Goal: Check status: Check status

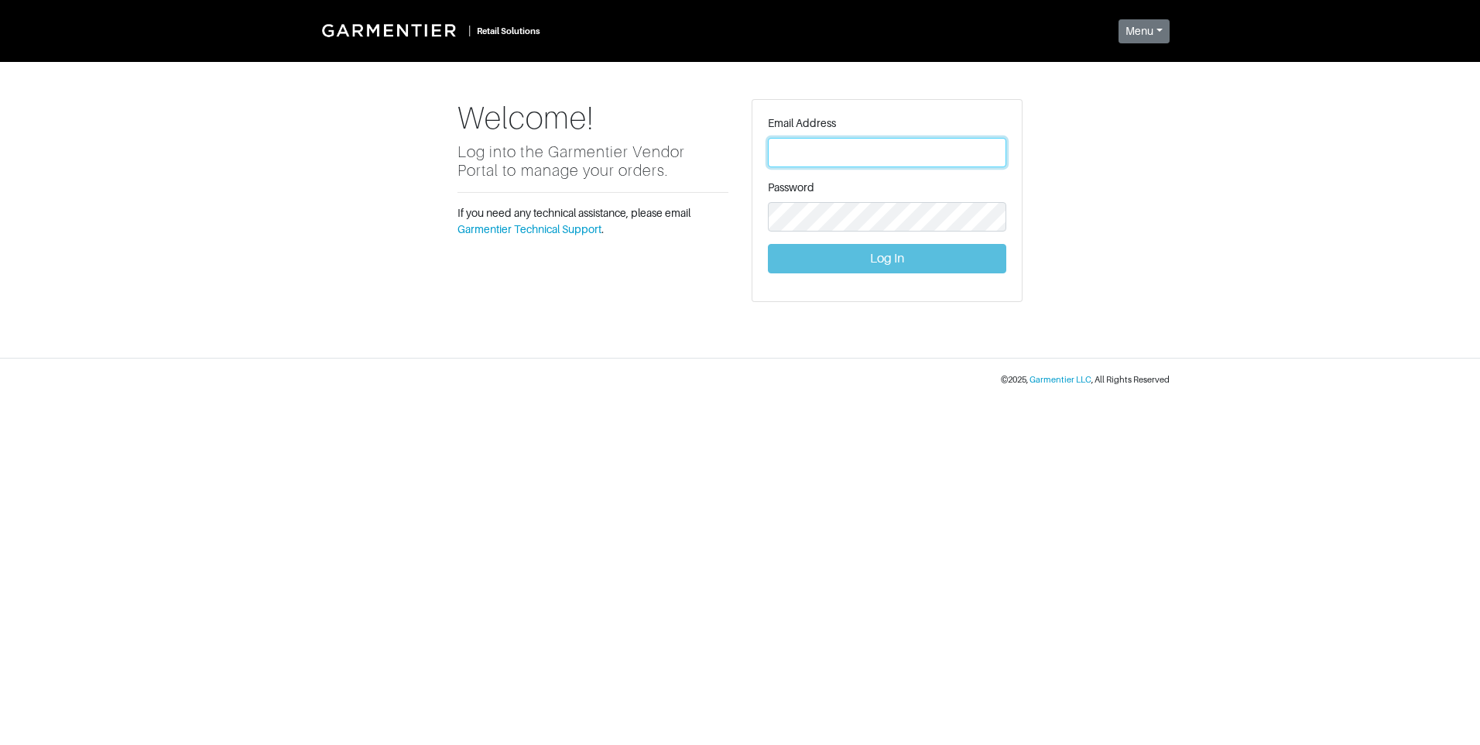
type input "[PERSON_NAME][EMAIL_ADDRESS][DOMAIN_NAME]"
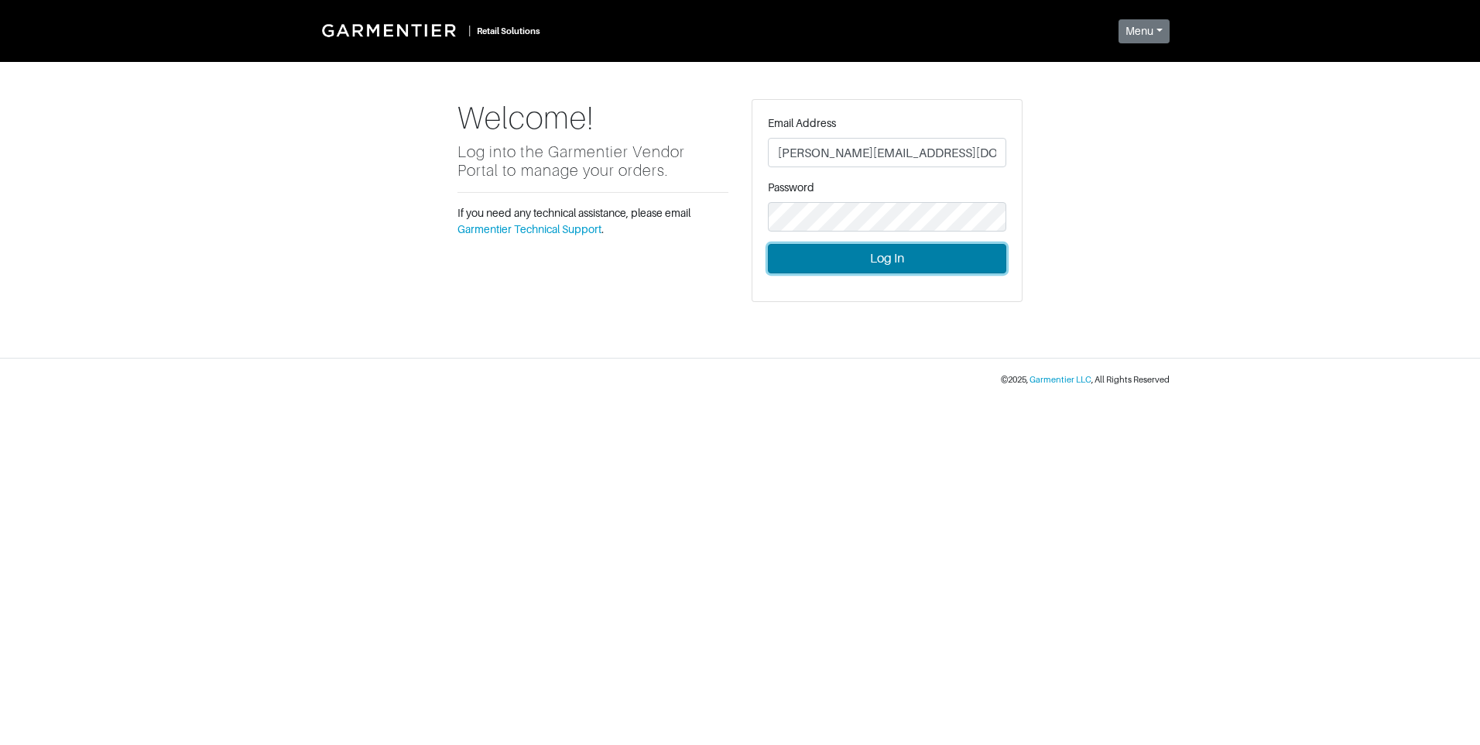
click at [878, 264] on button "Log In" at bounding box center [887, 258] width 238 height 29
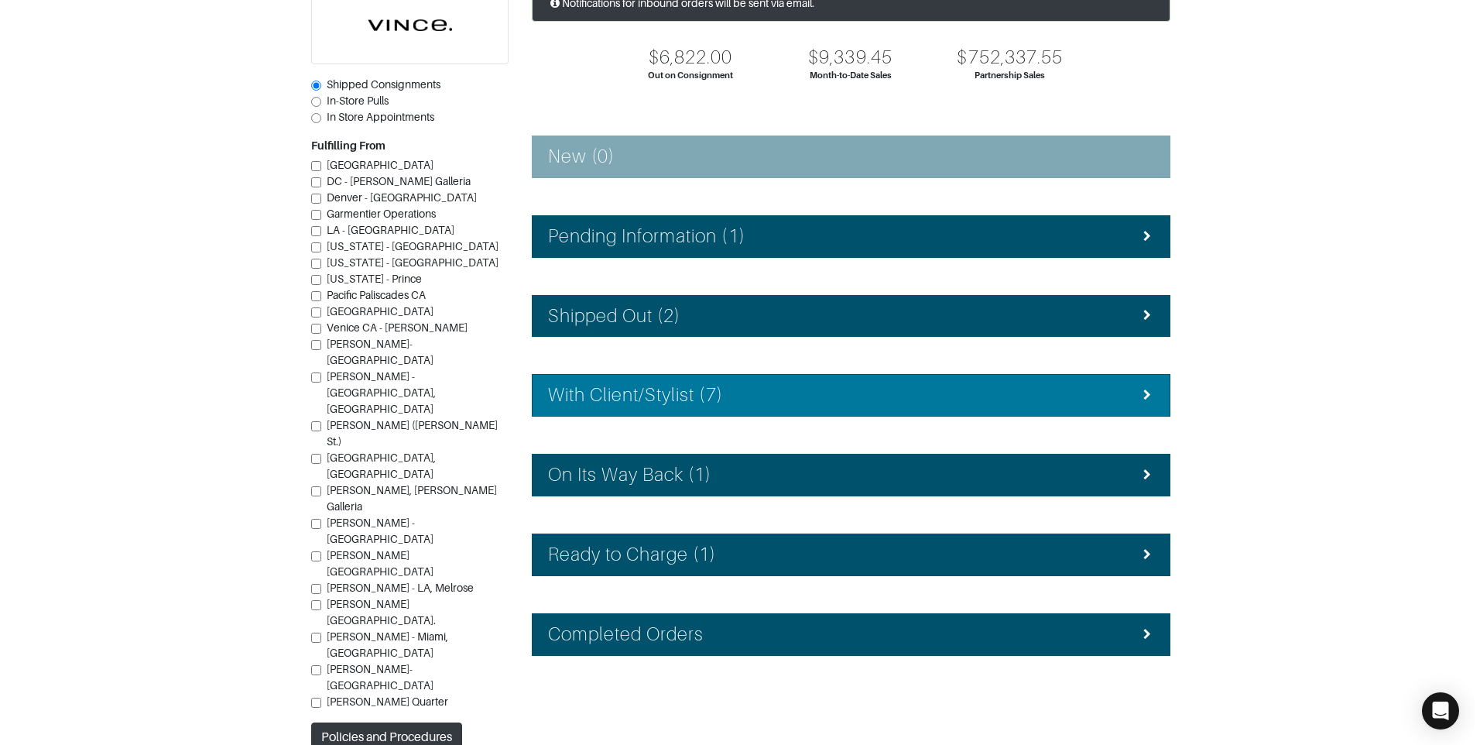
scroll to position [139, 0]
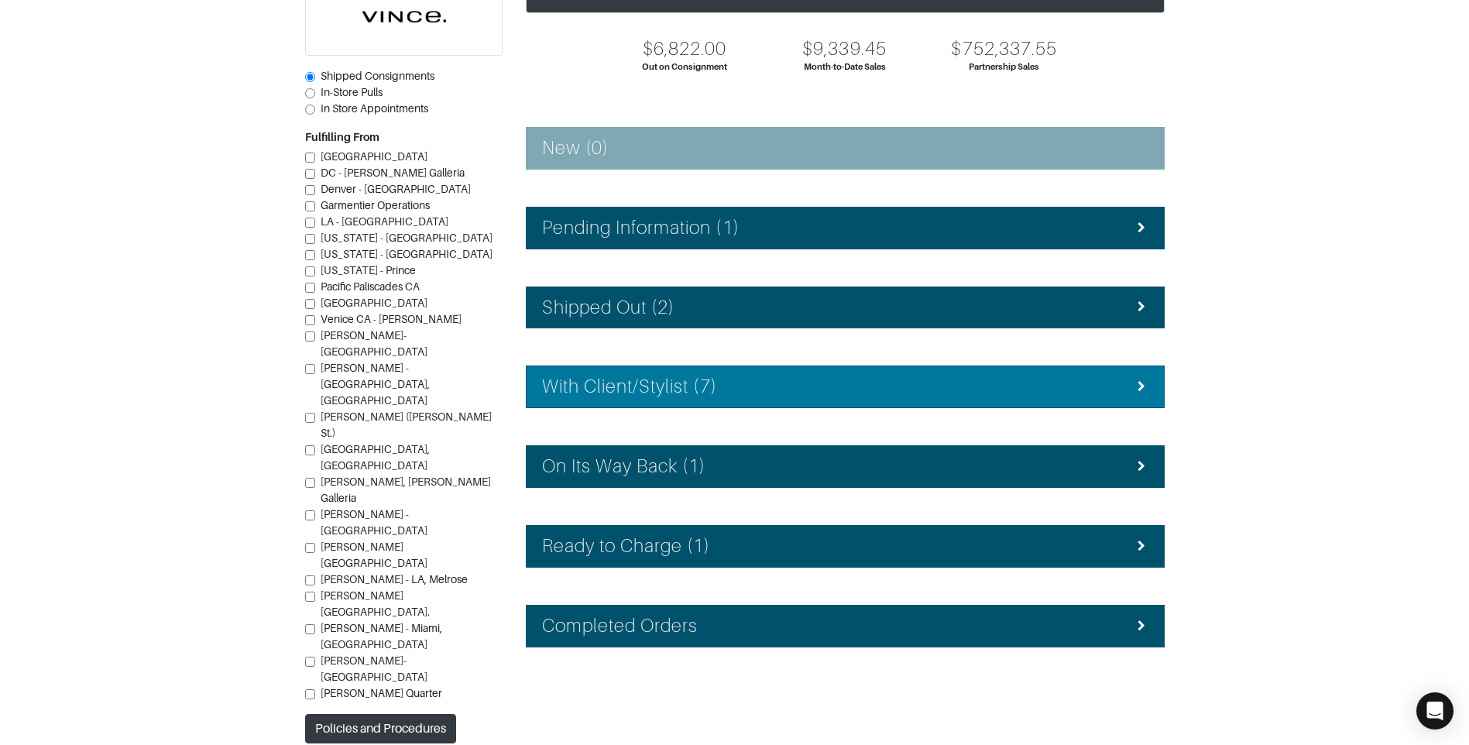
click at [761, 393] on div "With Client/Stylist (7)" at bounding box center [845, 386] width 606 height 22
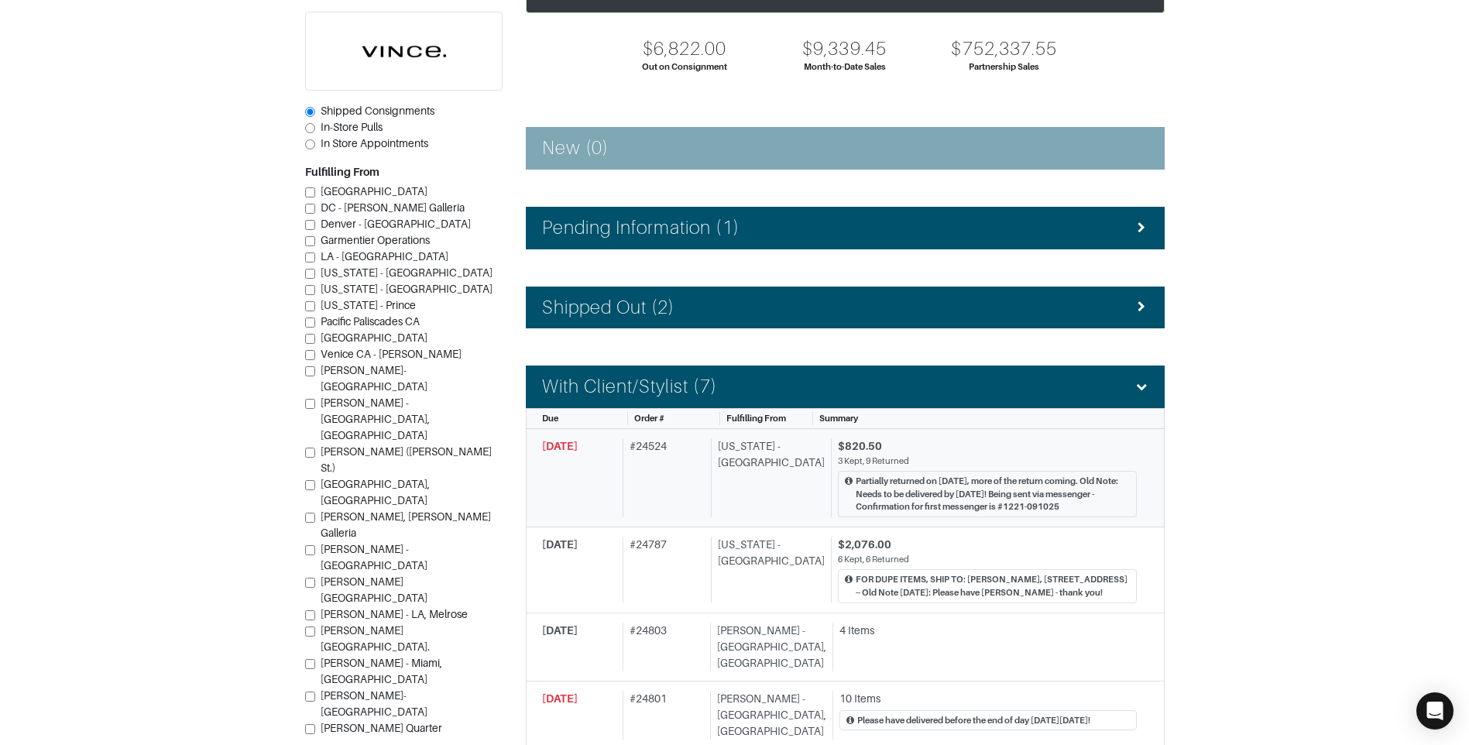
click at [705, 474] on div "# 24524" at bounding box center [663, 477] width 82 height 79
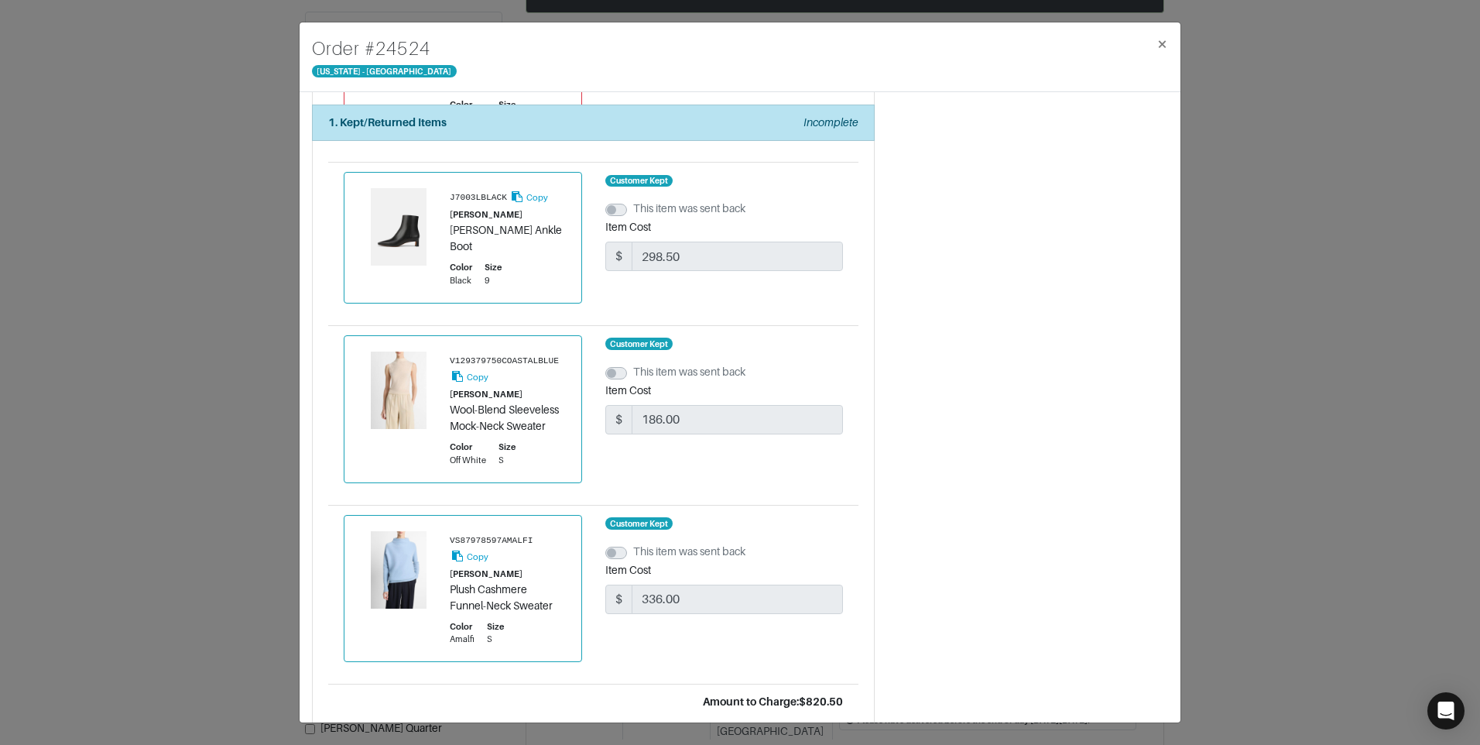
scroll to position [1639, 0]
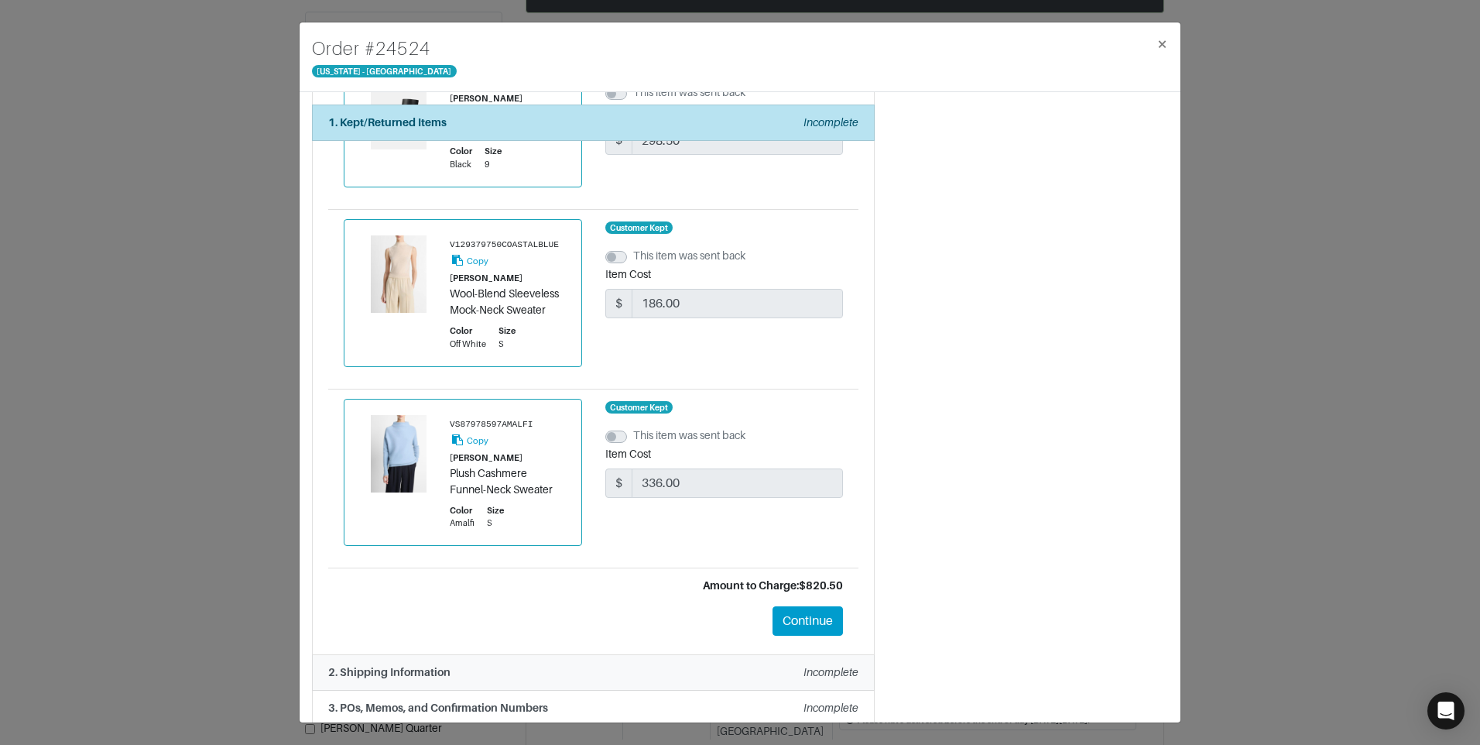
click at [521, 664] on div "2. Shipping Information Incomplete" at bounding box center [593, 672] width 530 height 16
